Goal: Information Seeking & Learning: Learn about a topic

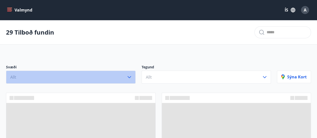
click at [129, 77] on icon "button" at bounding box center [130, 77] width 4 height 2
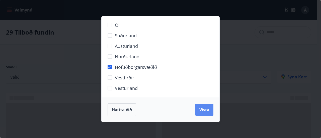
click at [204, 109] on span "Vista" at bounding box center [204, 110] width 10 height 6
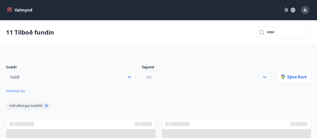
click at [265, 77] on icon "button" at bounding box center [265, 77] width 6 height 6
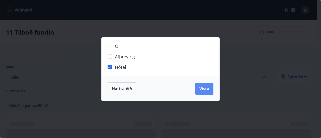
click at [201, 88] on span "Vista" at bounding box center [204, 89] width 10 height 6
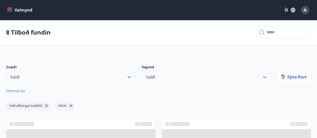
scroll to position [75, 0]
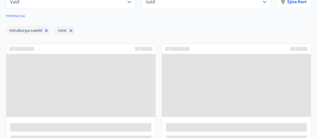
scroll to position [25, 0]
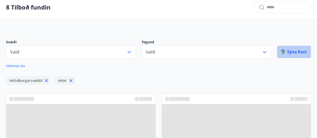
click at [296, 52] on p "Sýna kort" at bounding box center [294, 52] width 26 height 6
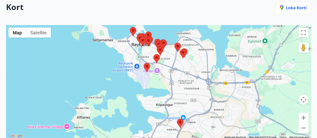
scroll to position [0, 0]
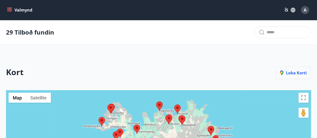
click at [298, 73] on p "Loka korti" at bounding box center [293, 73] width 27 height 6
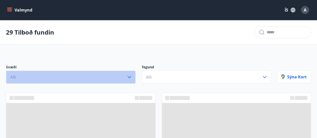
click at [129, 78] on icon "button" at bounding box center [129, 77] width 6 height 6
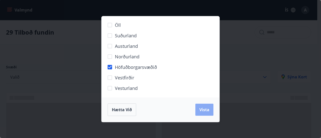
click at [205, 109] on span "Vista" at bounding box center [204, 110] width 10 height 6
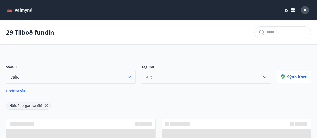
click at [263, 76] on icon "button" at bounding box center [265, 77] width 4 height 2
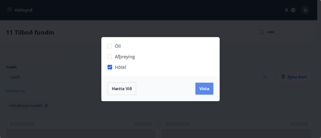
click at [204, 89] on span "Vista" at bounding box center [204, 89] width 10 height 6
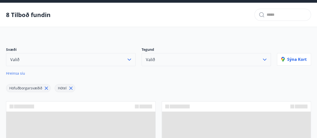
scroll to position [50, 0]
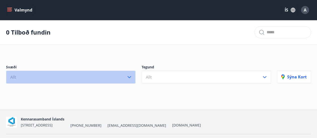
click at [129, 78] on icon "button" at bounding box center [129, 77] width 6 height 6
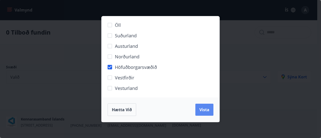
click at [202, 106] on button "Vista" at bounding box center [204, 110] width 18 height 12
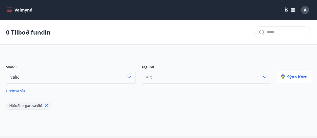
click at [265, 76] on icon "button" at bounding box center [265, 77] width 6 height 6
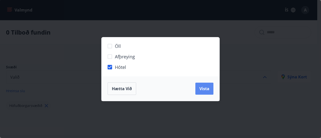
click at [204, 88] on span "Vista" at bounding box center [204, 89] width 10 height 6
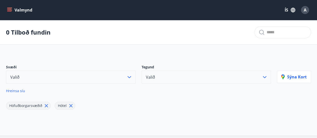
scroll to position [39, 0]
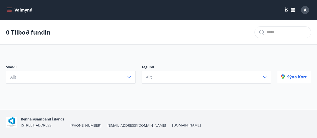
click at [9, 9] on icon "menu" at bounding box center [9, 10] width 5 height 5
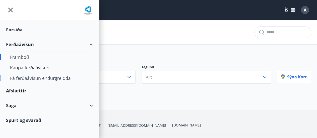
scroll to position [13, 0]
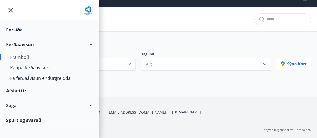
click at [91, 105] on div "Saga" at bounding box center [49, 105] width 87 height 15
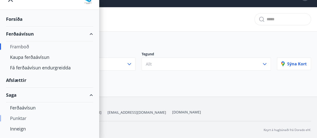
scroll to position [21, 0]
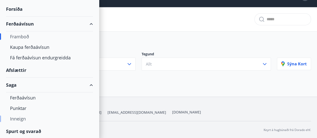
click at [21, 118] on div "Inneign" at bounding box center [49, 119] width 79 height 11
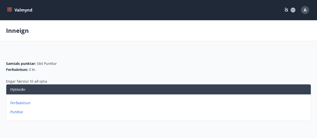
click at [10, 9] on icon "menu" at bounding box center [9, 9] width 5 height 1
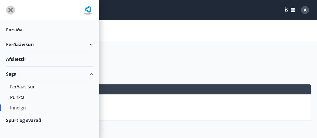
click at [10, 9] on icon "menu" at bounding box center [10, 10] width 9 height 9
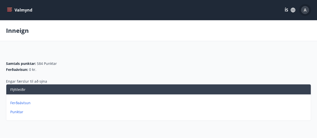
click at [306, 10] on span "A" at bounding box center [305, 10] width 3 height 6
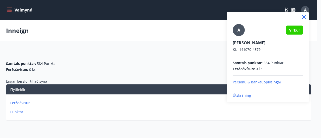
click at [29, 9] on div at bounding box center [160, 69] width 321 height 138
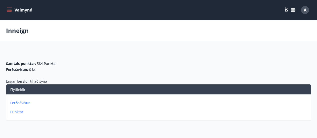
click at [9, 9] on icon "menu" at bounding box center [9, 9] width 5 height 1
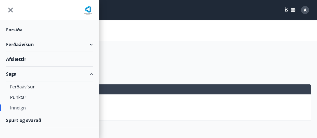
click at [14, 31] on div "Forsíða" at bounding box center [49, 29] width 87 height 15
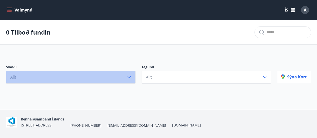
click at [132, 77] on icon "button" at bounding box center [129, 77] width 6 height 6
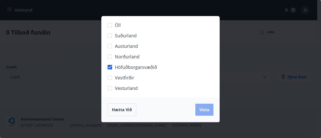
click at [205, 107] on span "Vista" at bounding box center [204, 110] width 10 height 6
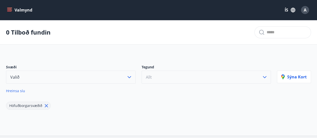
click at [264, 75] on icon "button" at bounding box center [265, 77] width 6 height 6
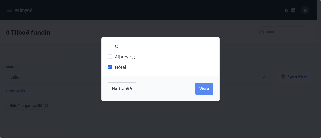
click at [205, 90] on span "Vista" at bounding box center [204, 89] width 10 height 6
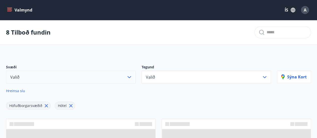
click at [304, 9] on span "A" at bounding box center [305, 10] width 3 height 6
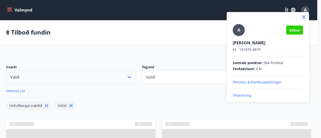
click at [305, 17] on icon at bounding box center [304, 17] width 6 height 6
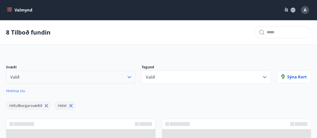
click at [294, 10] on icon "button" at bounding box center [293, 10] width 6 height 6
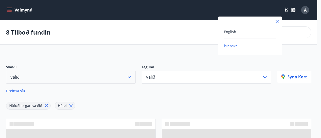
click at [287, 11] on div at bounding box center [160, 69] width 321 height 138
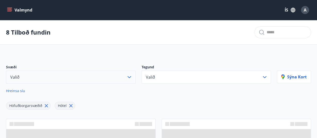
click at [229, 30] on div "8 Tilboð fundin" at bounding box center [158, 32] width 317 height 24
click at [273, 33] on input "text" at bounding box center [287, 32] width 40 height 8
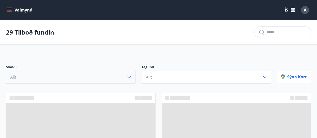
click at [129, 76] on icon "button" at bounding box center [129, 77] width 6 height 6
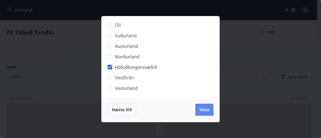
click at [208, 111] on span "Vista" at bounding box center [204, 110] width 10 height 6
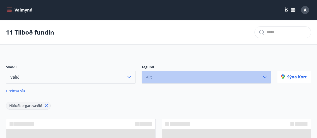
click at [264, 76] on icon "button" at bounding box center [265, 77] width 6 height 6
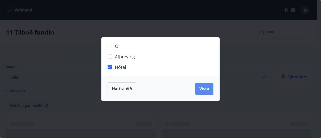
click at [202, 88] on span "Vista" at bounding box center [204, 89] width 10 height 6
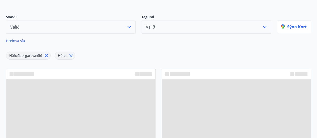
scroll to position [75, 0]
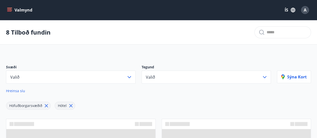
click at [307, 12] on div "A" at bounding box center [305, 10] width 8 height 8
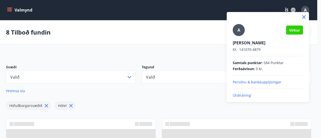
click at [245, 95] on p "Útskráning" at bounding box center [268, 95] width 70 height 5
